Goal: Task Accomplishment & Management: Manage account settings

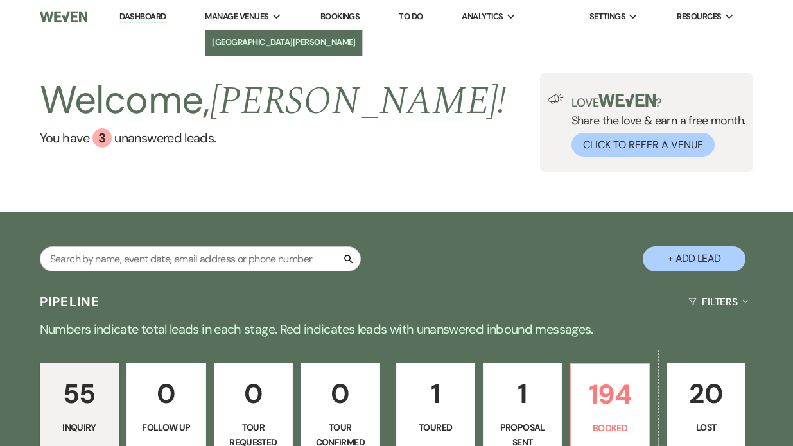
click at [239, 37] on li "[GEOGRAPHIC_DATA][PERSON_NAME]" at bounding box center [284, 42] width 144 height 13
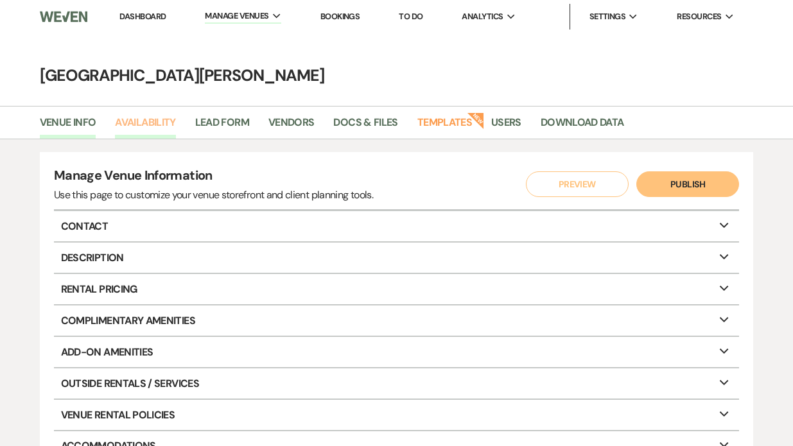
click at [155, 121] on link "Availability" at bounding box center [145, 126] width 60 height 24
select select "3"
select select "2026"
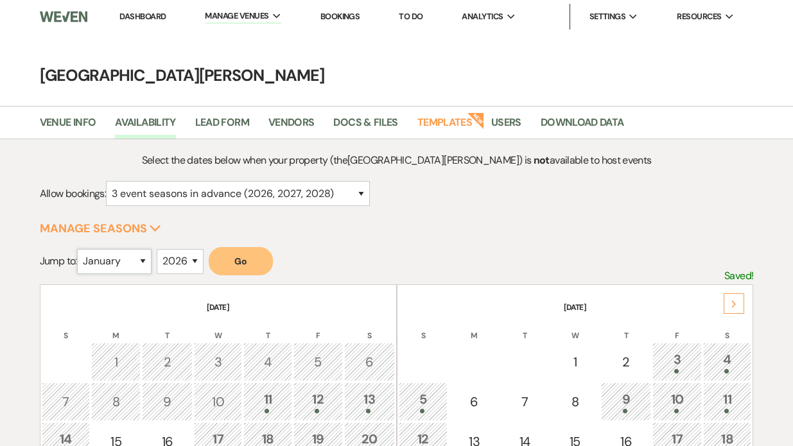
click at [146, 265] on select "January February March April May June July August September October November De…" at bounding box center [114, 261] width 74 height 25
select select "10"
click at [187, 261] on select "2025 2026 2027 2028 2029" at bounding box center [180, 261] width 47 height 25
select select "2025"
click at [245, 259] on button "Go" at bounding box center [241, 261] width 64 height 28
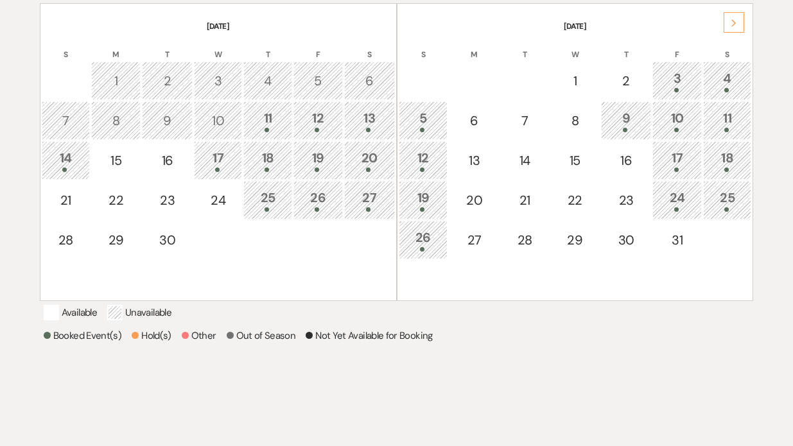
scroll to position [282, 0]
click at [169, 200] on div "23" at bounding box center [167, 199] width 37 height 19
select select "other"
select select "false"
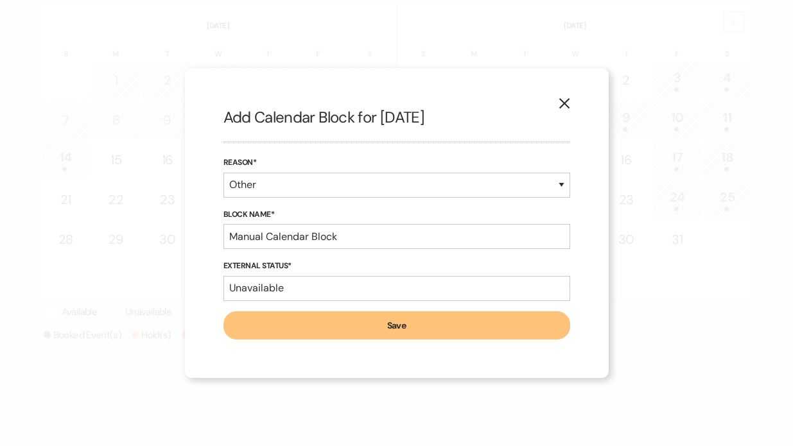
click at [561, 104] on icon "X" at bounding box center [564, 104] width 12 height 12
